Goal: Ask a question

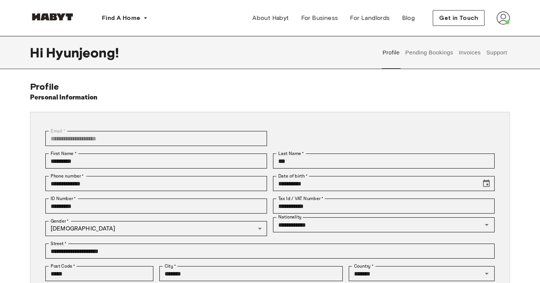
click at [493, 53] on button "Support" at bounding box center [497, 52] width 23 height 33
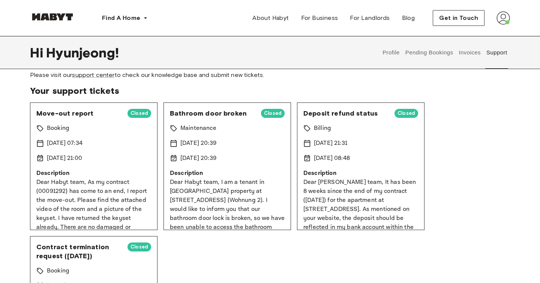
scroll to position [24, 0]
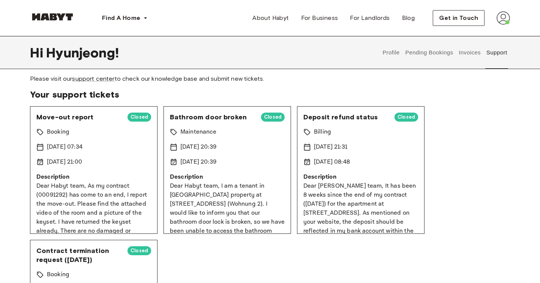
click at [117, 179] on p "Description" at bounding box center [93, 177] width 115 height 9
click at [85, 203] on p "Dear Habyt team, As my contract (00091292) has come to an end, I report the mov…" at bounding box center [93, 218] width 115 height 72
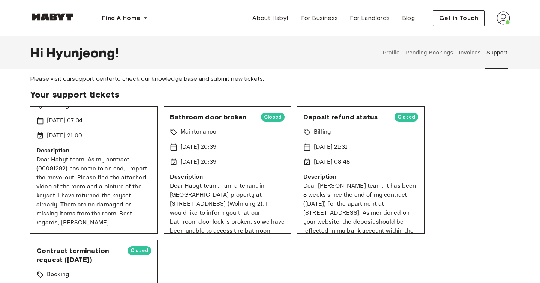
scroll to position [0, 0]
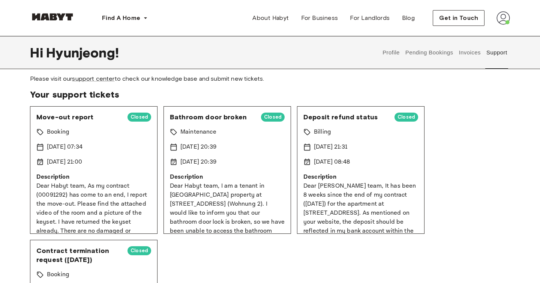
click at [134, 115] on span "Closed" at bounding box center [140, 117] width 24 height 8
click at [53, 119] on span "Move-out report" at bounding box center [78, 117] width 85 height 9
click at [54, 119] on span "Move-out report" at bounding box center [78, 117] width 85 height 9
click at [101, 78] on link "support center" at bounding box center [93, 78] width 42 height 7
